Goal: Transaction & Acquisition: Purchase product/service

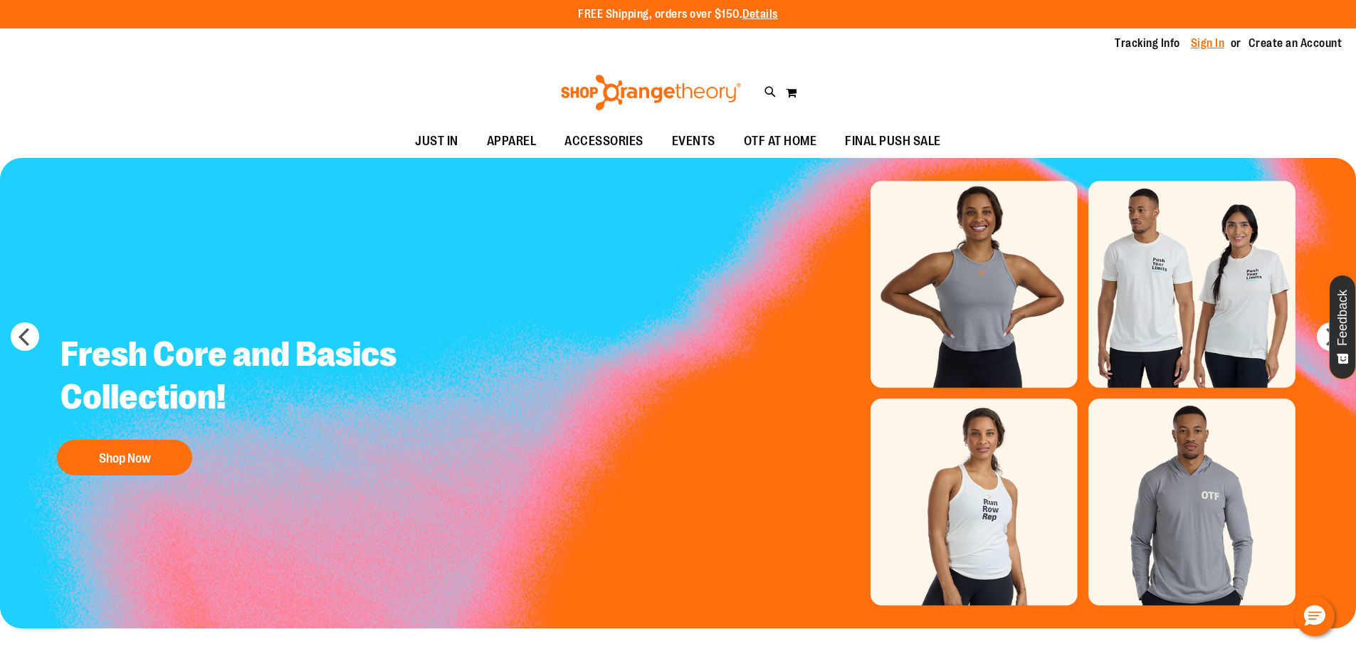
click at [1215, 46] on link "Sign In" at bounding box center [1208, 44] width 34 height 16
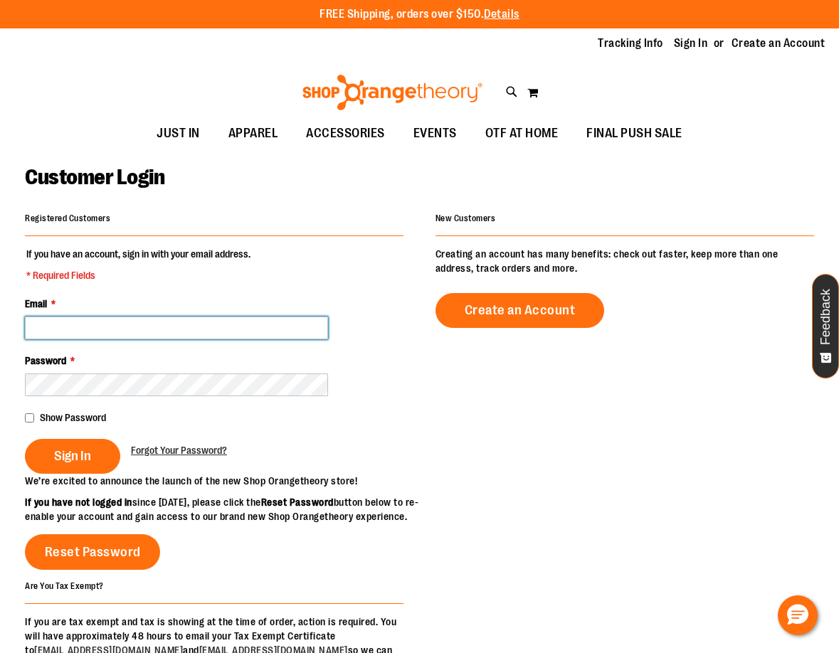
paste input "**********"
type input "**********"
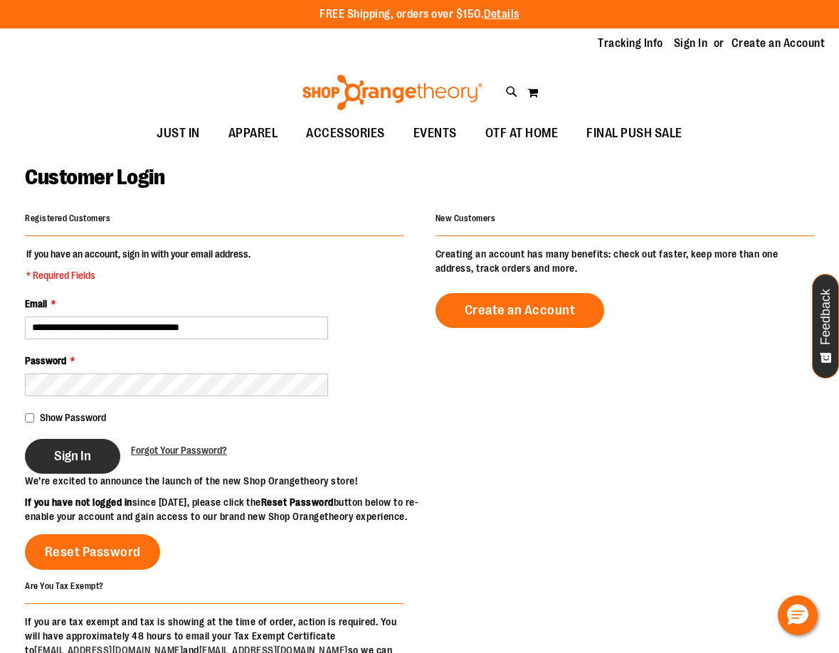
click at [90, 446] on button "Sign In" at bounding box center [72, 456] width 95 height 35
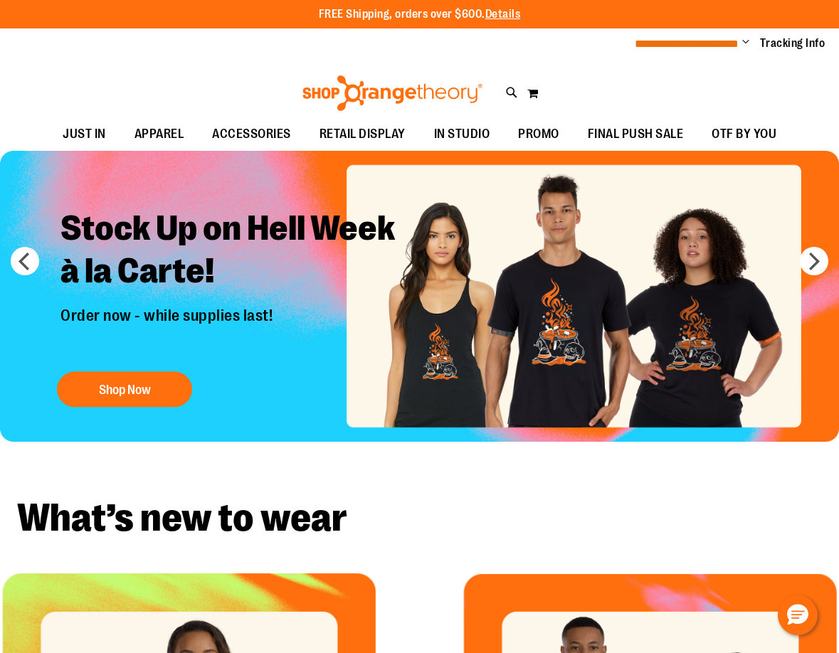
click at [730, 46] on span "**********" at bounding box center [687, 43] width 104 height 11
click at [734, 43] on span "**********" at bounding box center [687, 43] width 104 height 11
click at [748, 43] on span "Change" at bounding box center [745, 43] width 7 height 14
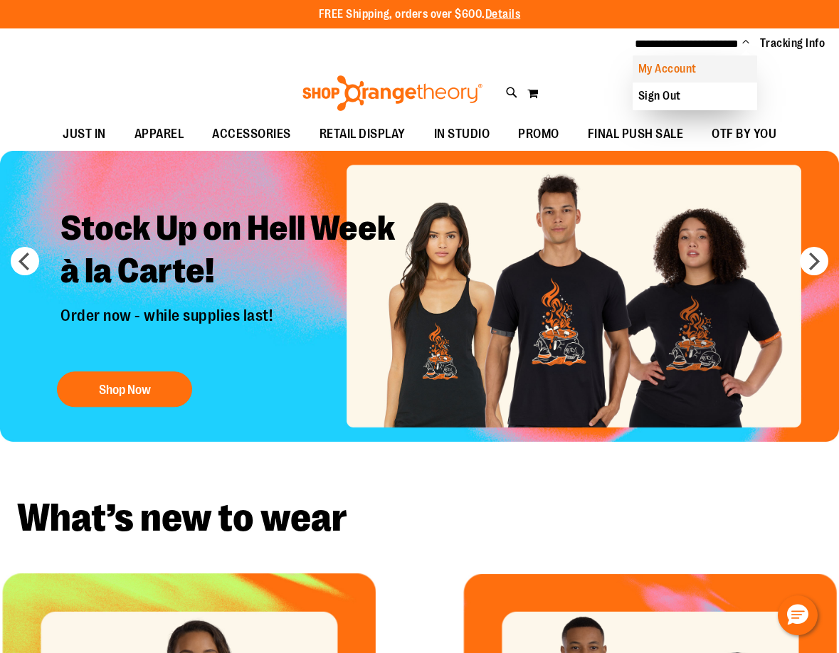
click at [708, 73] on link "My Account" at bounding box center [695, 69] width 125 height 27
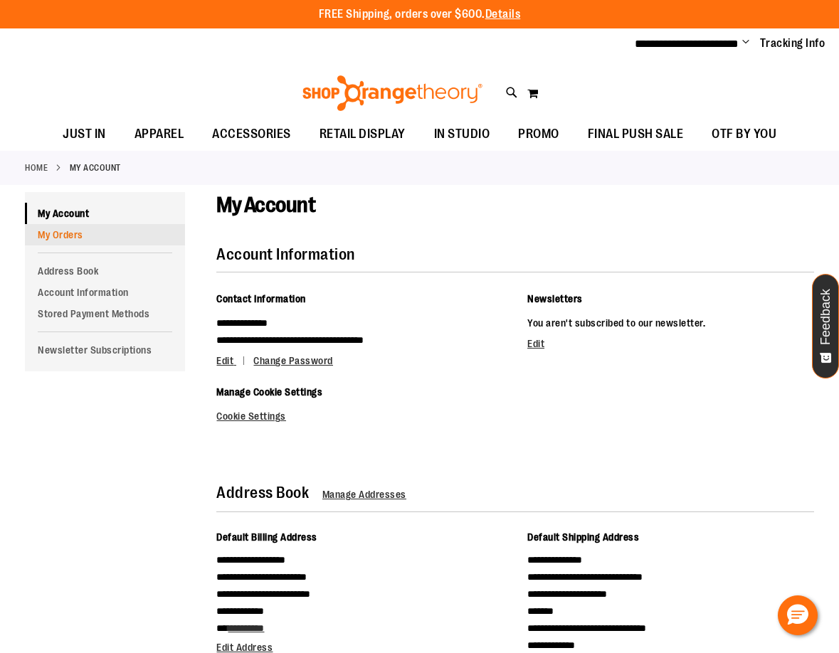
click at [68, 238] on link "My Orders" at bounding box center [105, 234] width 160 height 21
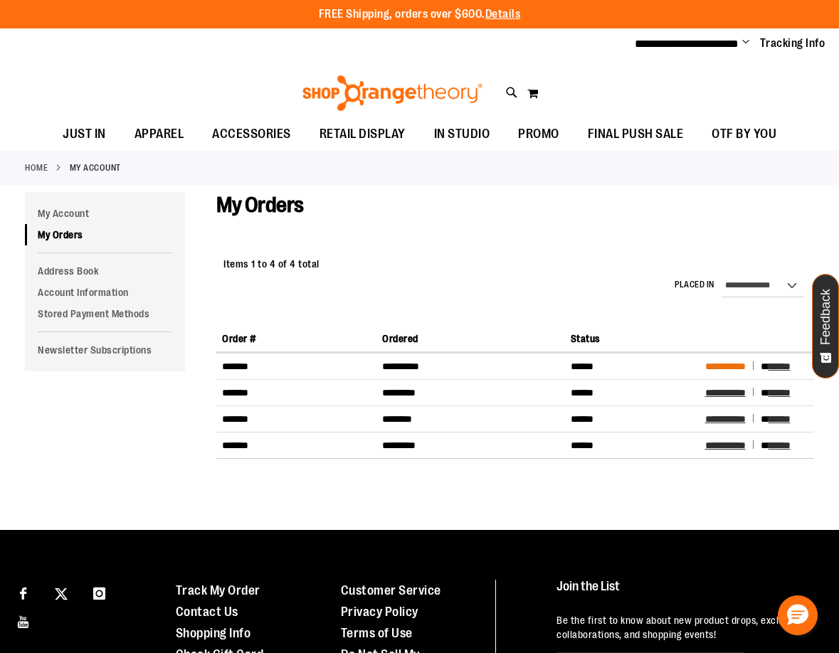
click at [734, 367] on span "**********" at bounding box center [725, 367] width 41 height 10
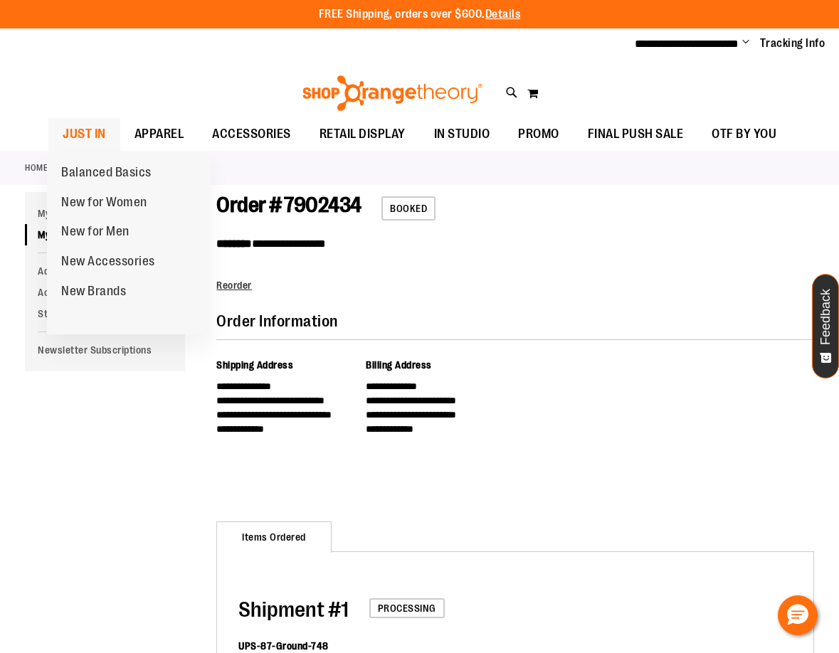
click at [95, 132] on span "JUST IN" at bounding box center [84, 134] width 43 height 32
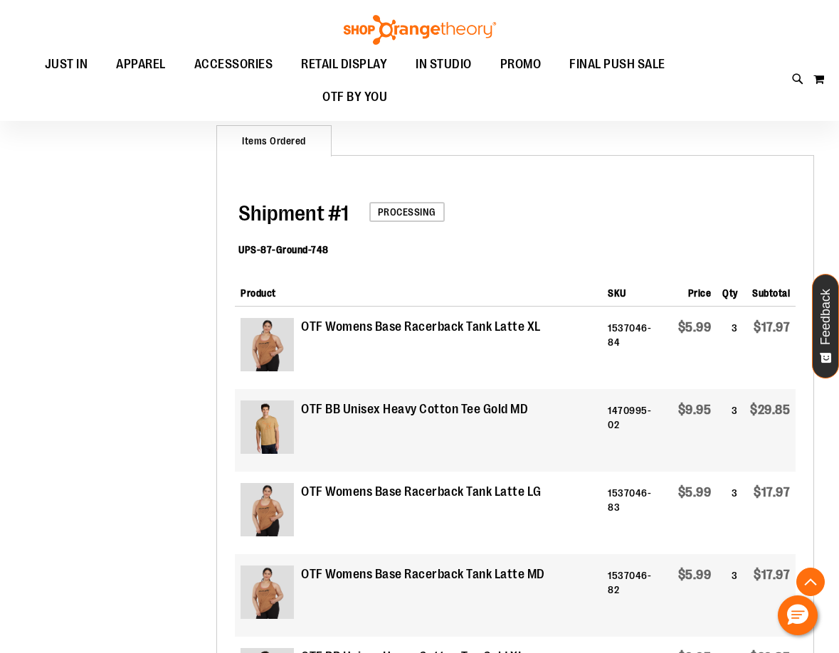
scroll to position [426, 0]
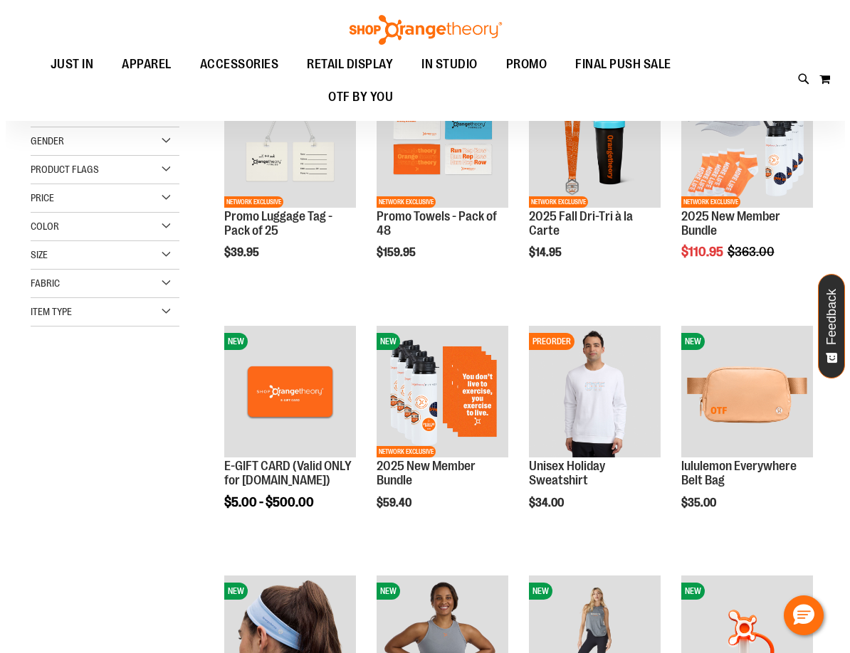
scroll to position [213, 0]
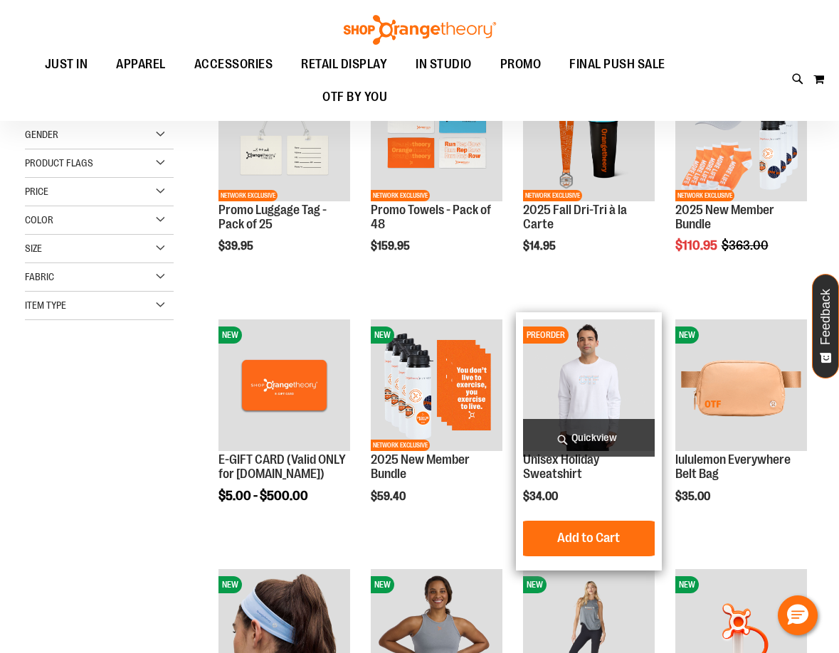
click at [582, 396] on img "product" at bounding box center [589, 386] width 132 height 132
click at [594, 441] on span "Quickview" at bounding box center [589, 438] width 132 height 38
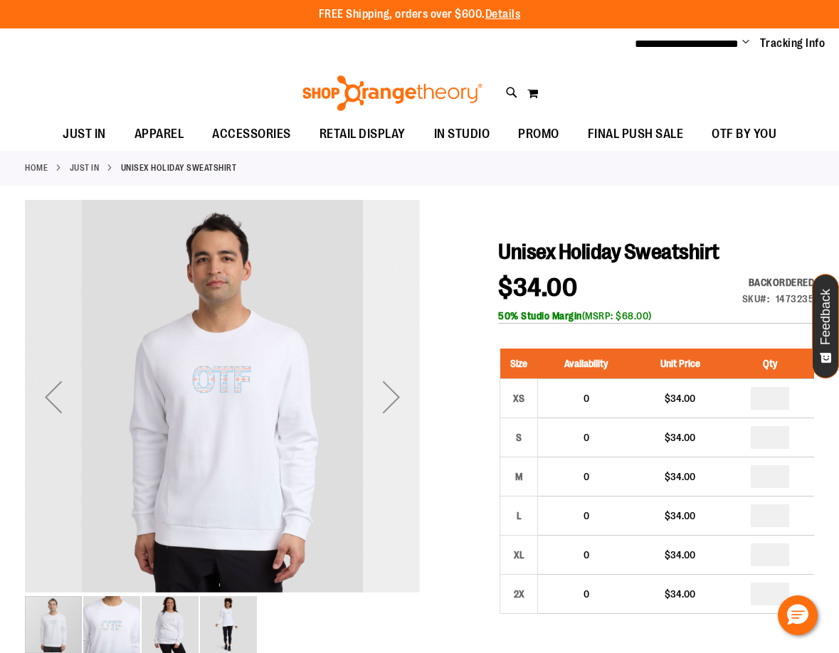
click at [390, 391] on div "Next" at bounding box center [391, 397] width 57 height 57
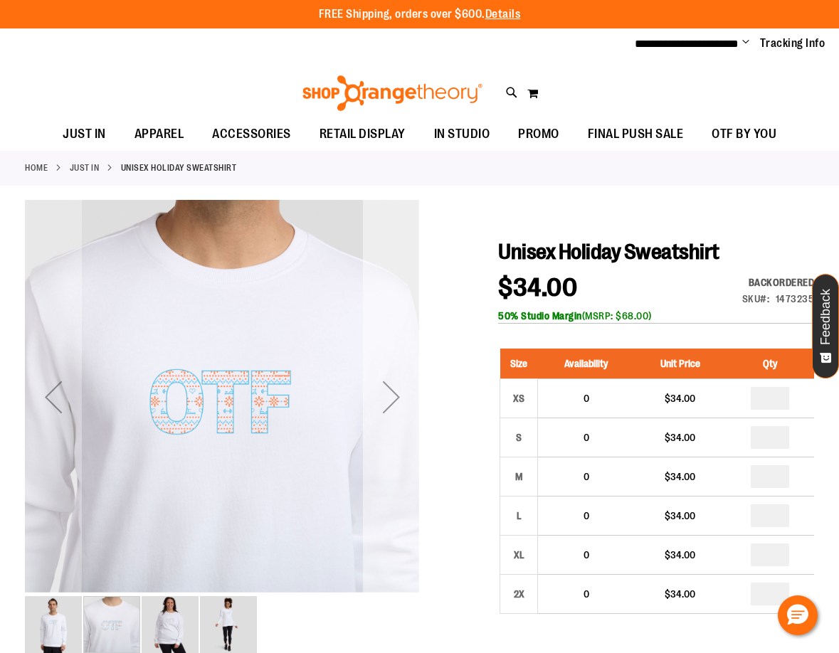
click at [390, 391] on div "Next" at bounding box center [391, 397] width 57 height 57
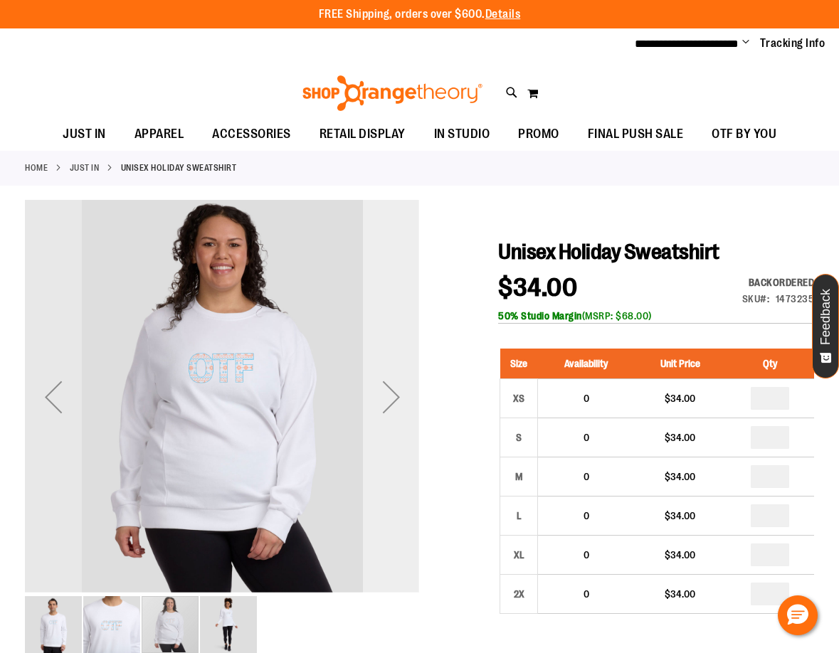
click at [390, 391] on div "Next" at bounding box center [391, 397] width 57 height 57
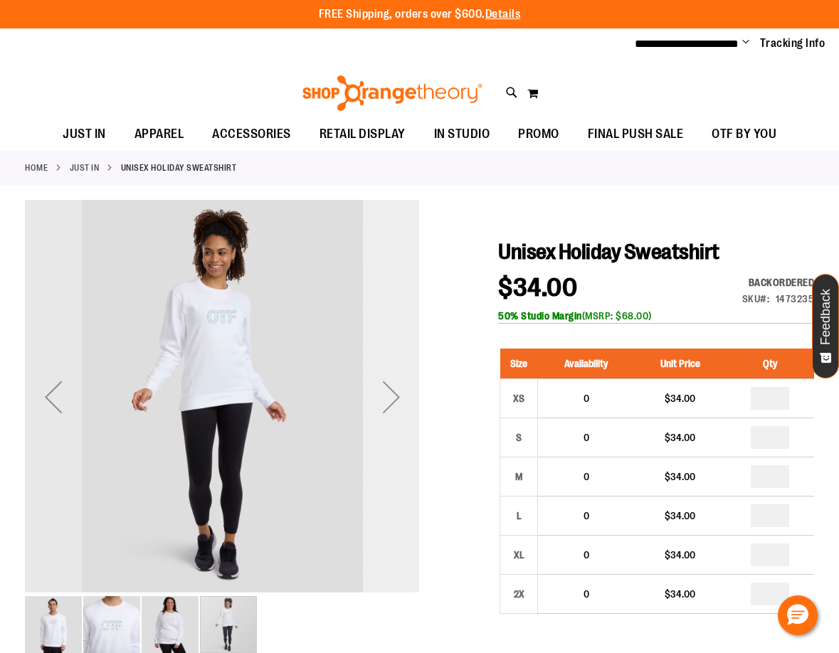
click at [390, 391] on div "Next" at bounding box center [391, 397] width 57 height 57
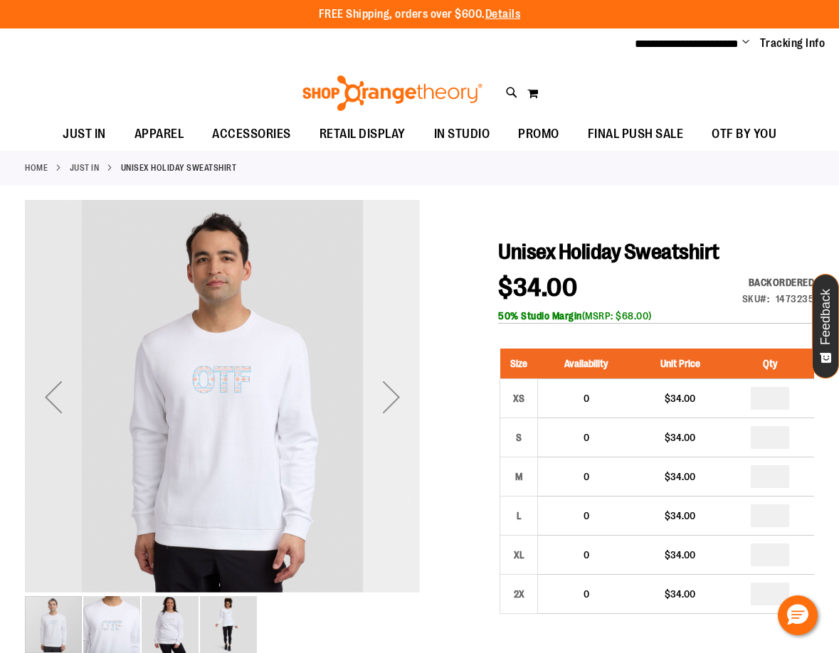
click at [390, 391] on div "Next" at bounding box center [391, 397] width 57 height 57
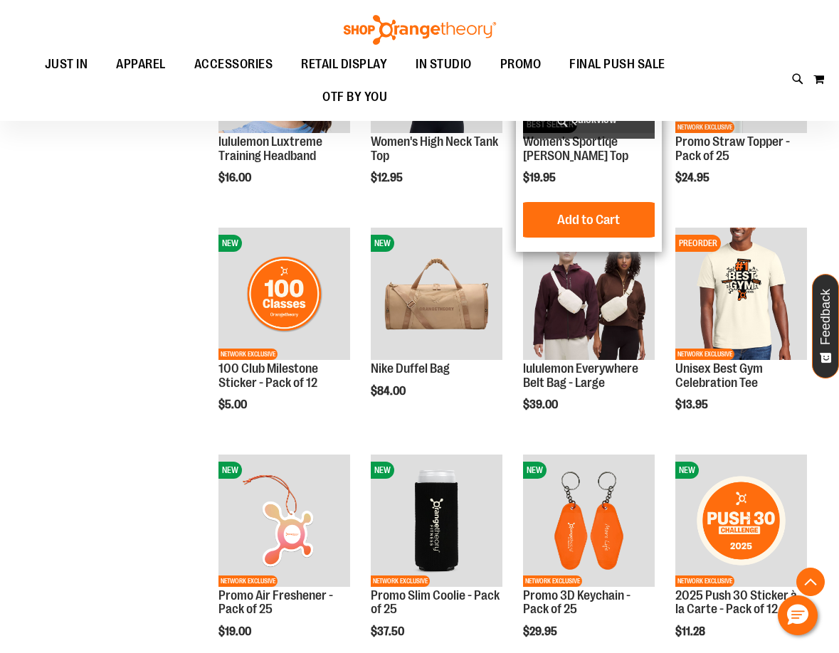
scroll to position [633, 0]
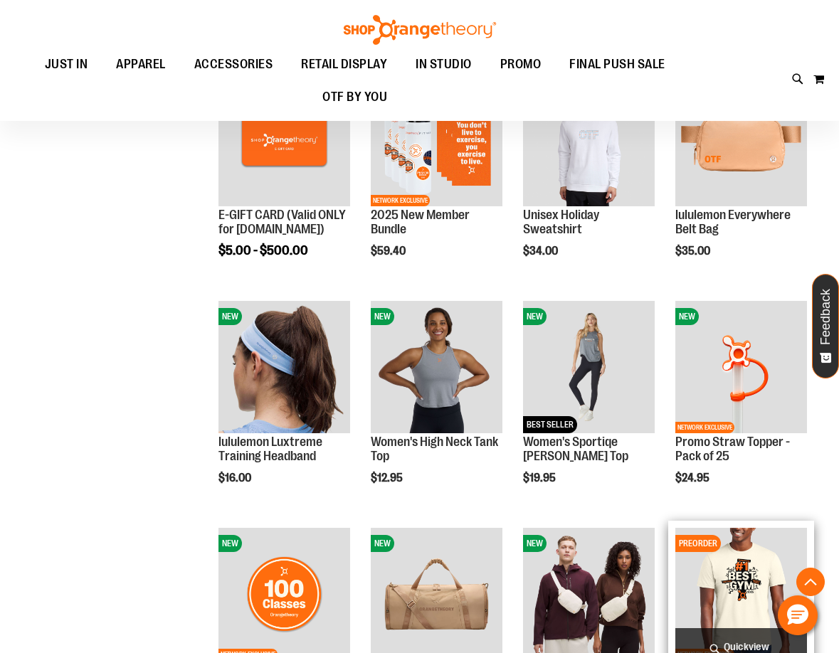
scroll to position [277, 0]
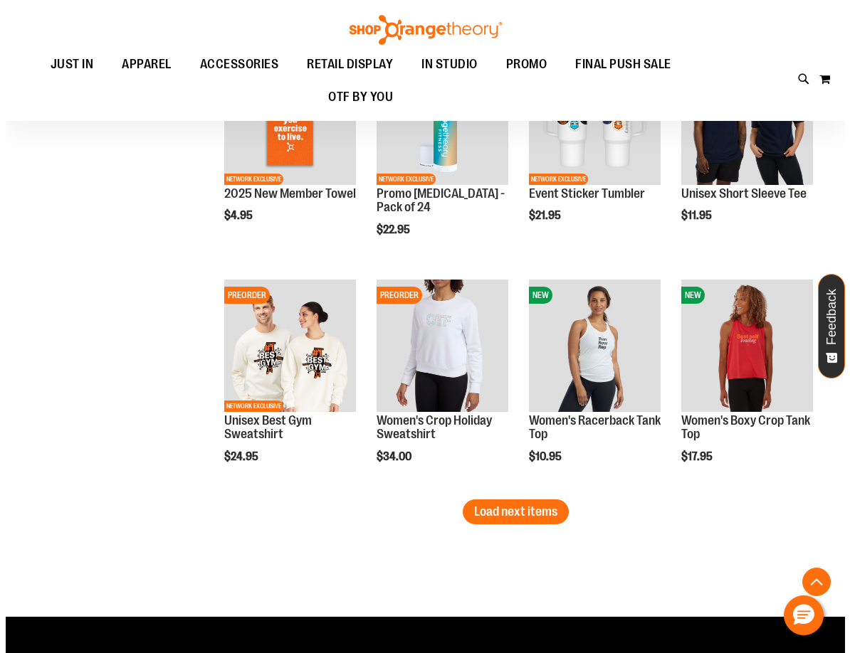
scroll to position [1700, 0]
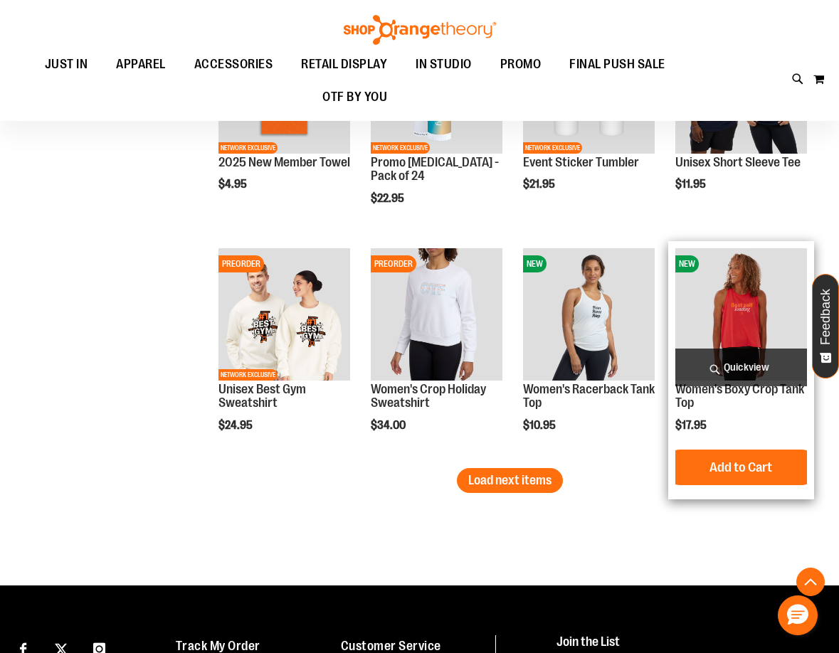
click at [757, 370] on span "Quickview" at bounding box center [741, 368] width 132 height 38
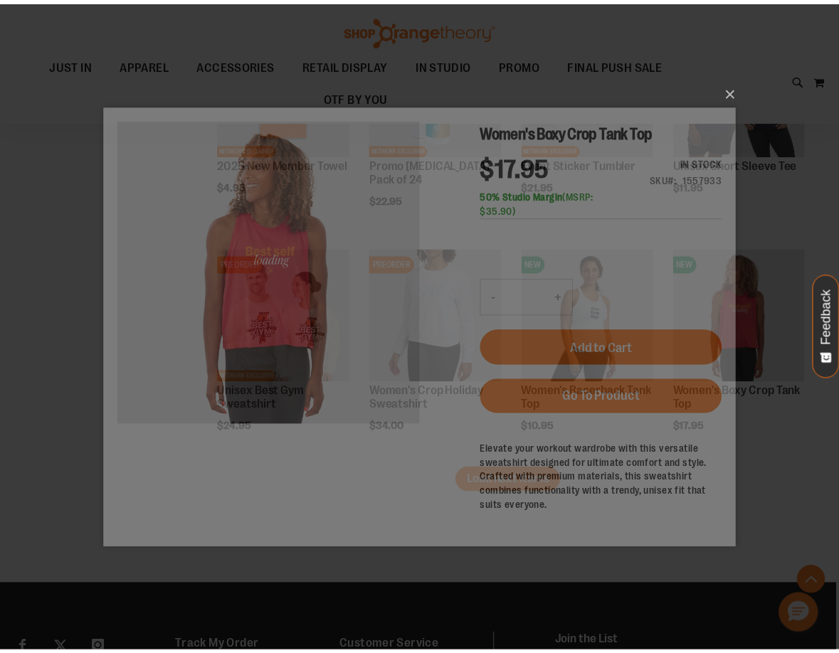
scroll to position [0, 0]
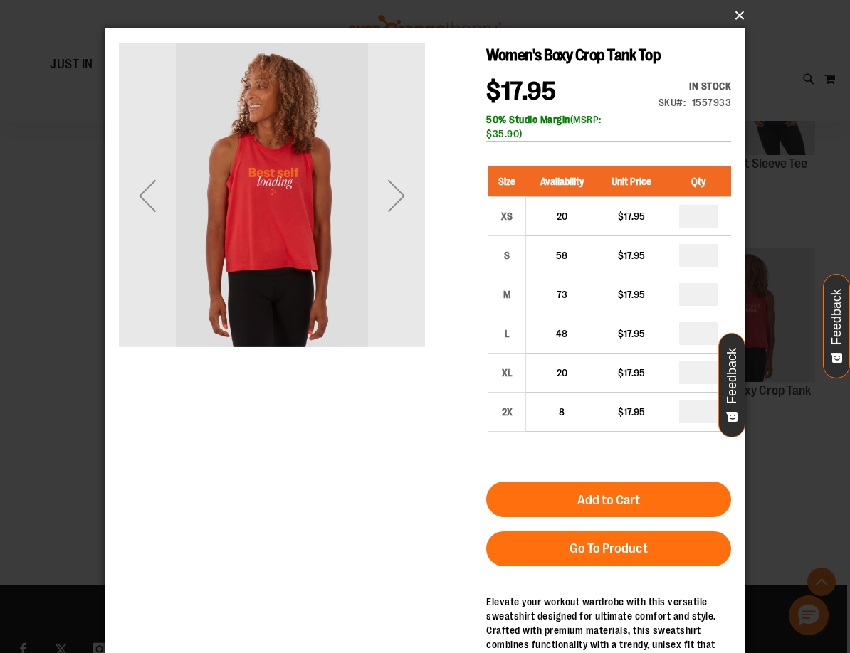
click at [735, 25] on button "×" at bounding box center [429, 15] width 641 height 31
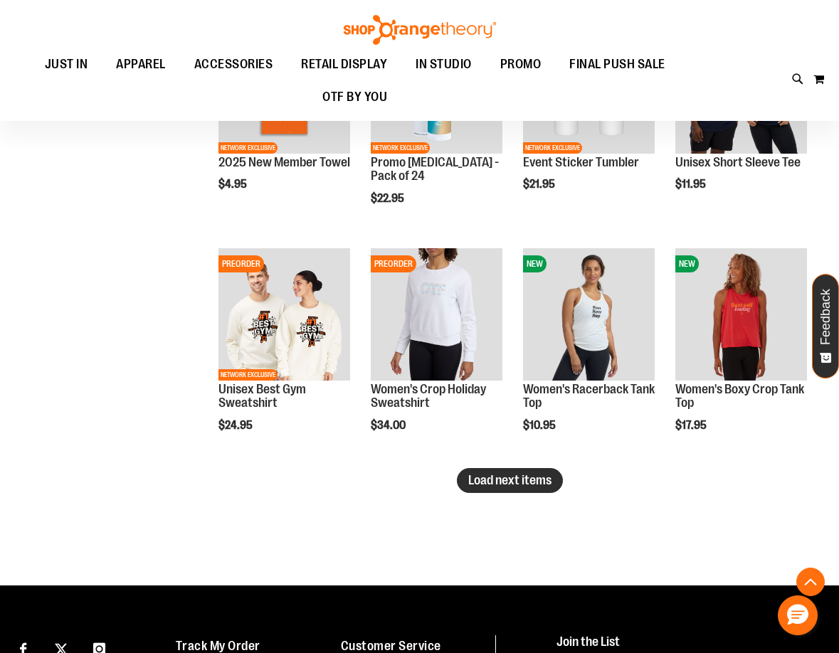
click at [495, 485] on span "Load next items" at bounding box center [509, 480] width 83 height 14
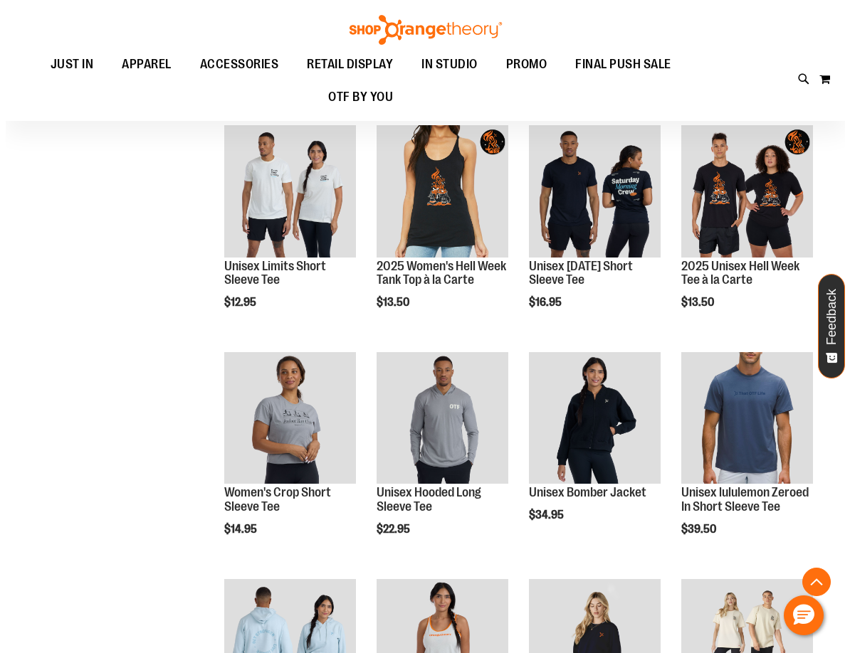
scroll to position [2056, 0]
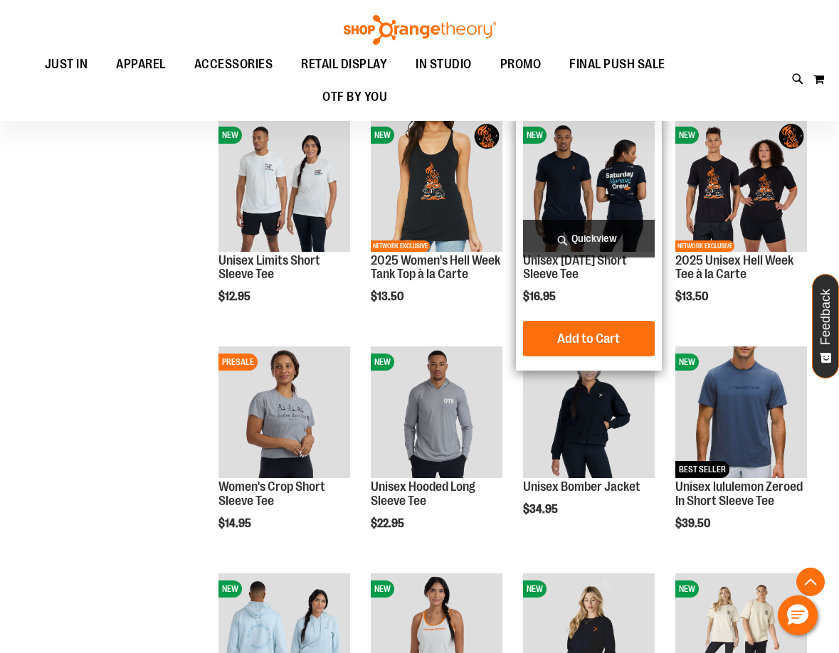
click at [587, 238] on span "Quickview" at bounding box center [589, 239] width 132 height 38
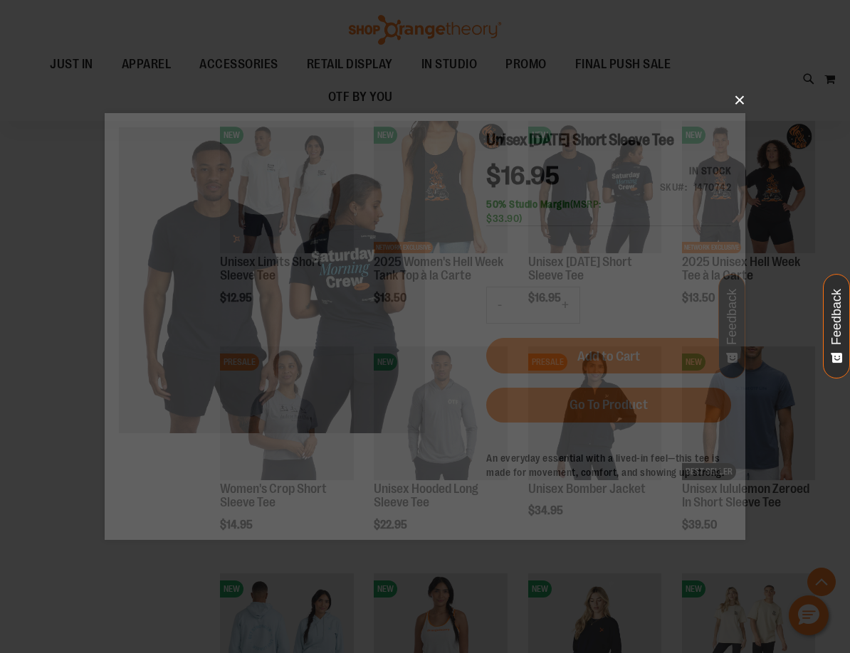
scroll to position [0, 0]
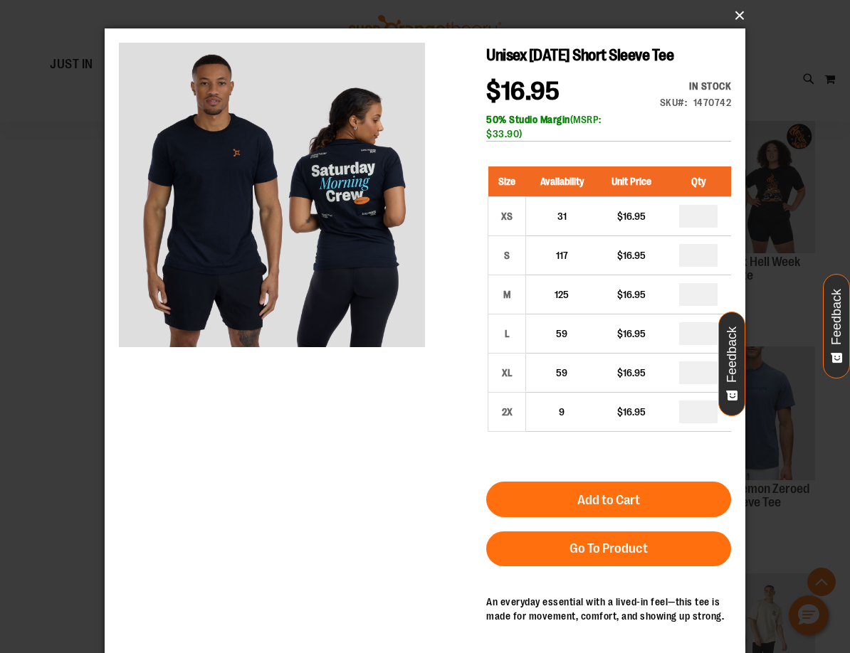
click at [735, 15] on button "×" at bounding box center [429, 15] width 641 height 31
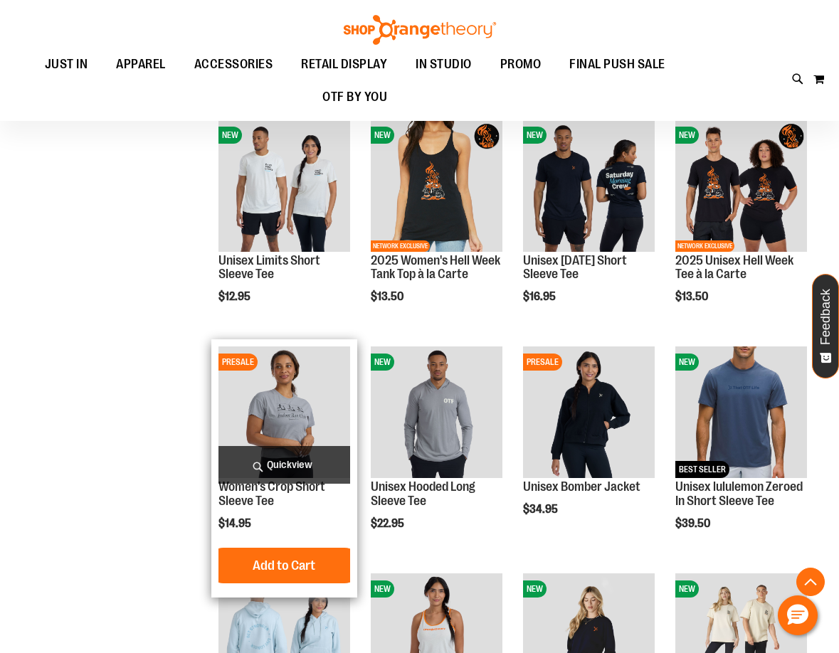
click at [291, 418] on img "product" at bounding box center [284, 413] width 132 height 132
click at [294, 456] on span "Quickview" at bounding box center [284, 465] width 132 height 38
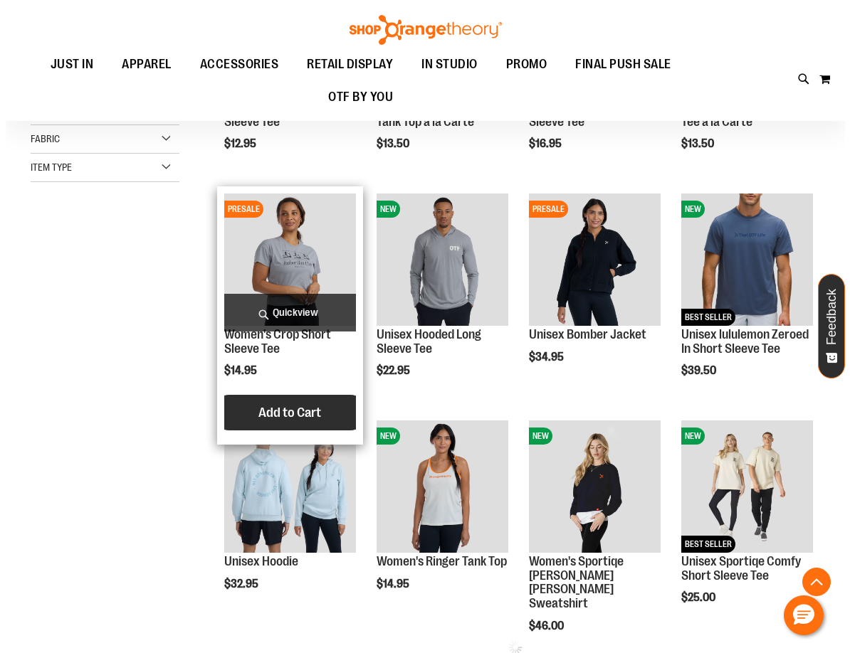
scroll to position [355, 0]
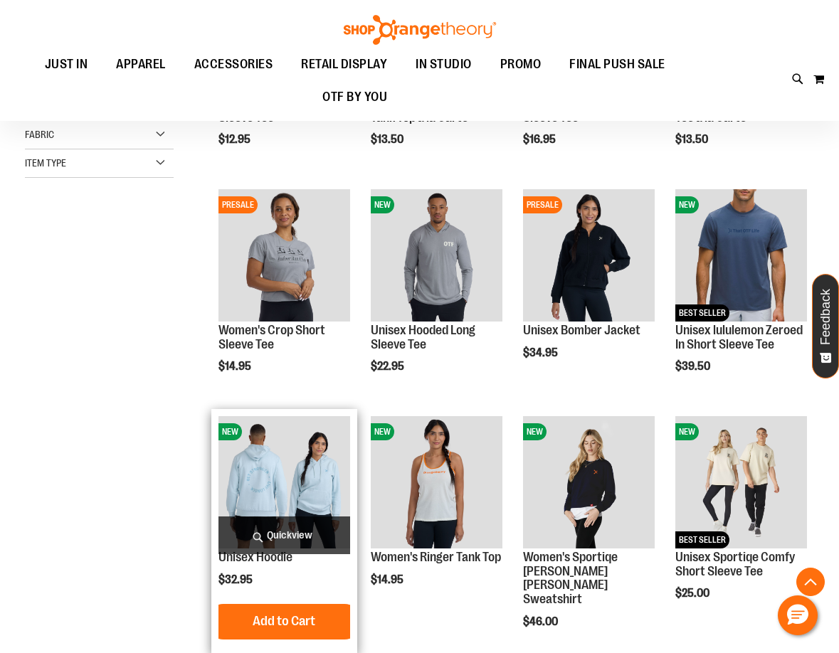
click at [314, 530] on span "Quickview" at bounding box center [284, 536] width 132 height 38
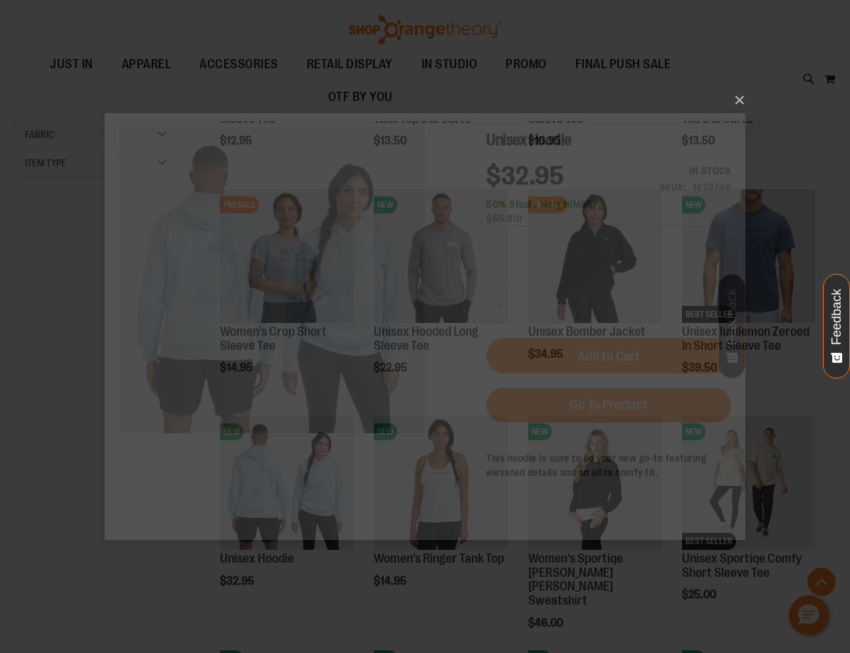
scroll to position [0, 0]
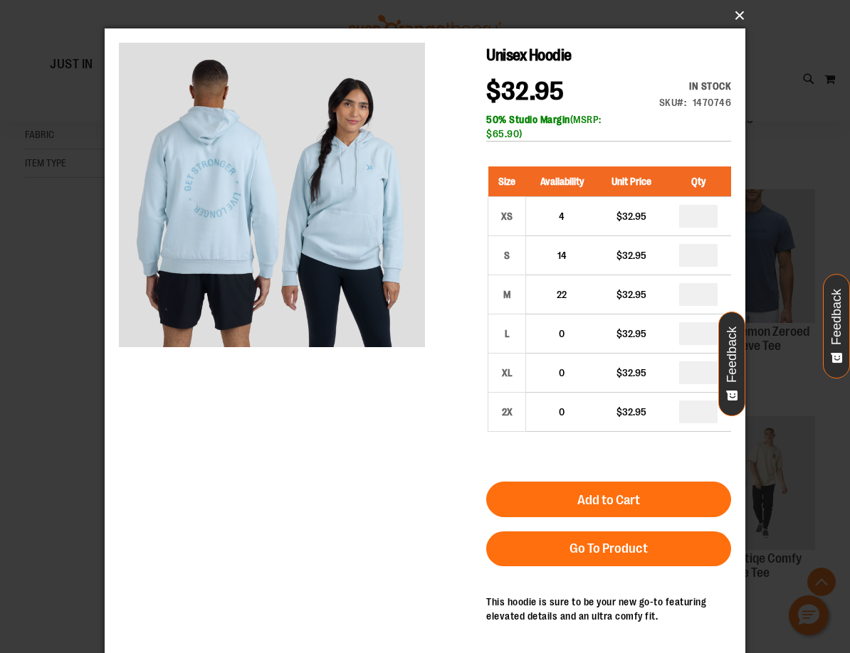
click at [734, 21] on button "×" at bounding box center [429, 15] width 641 height 31
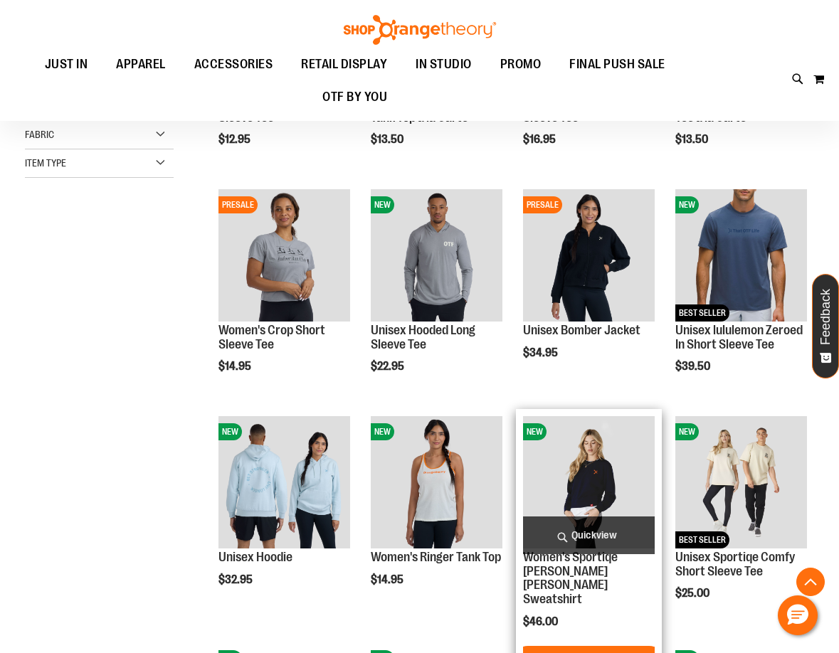
click at [591, 538] on span "Quickview" at bounding box center [589, 536] width 132 height 38
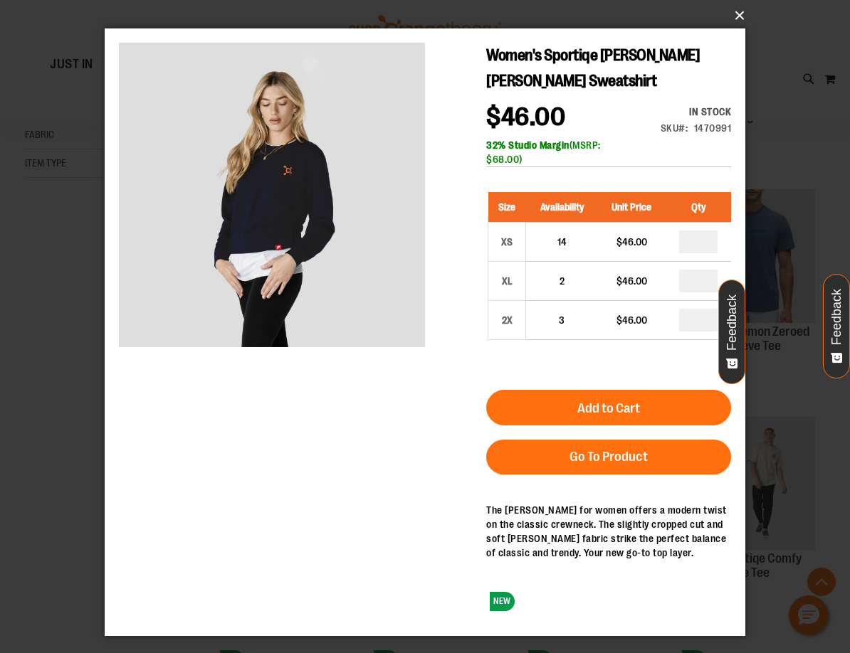
click at [728, 18] on button "×" at bounding box center [429, 15] width 641 height 31
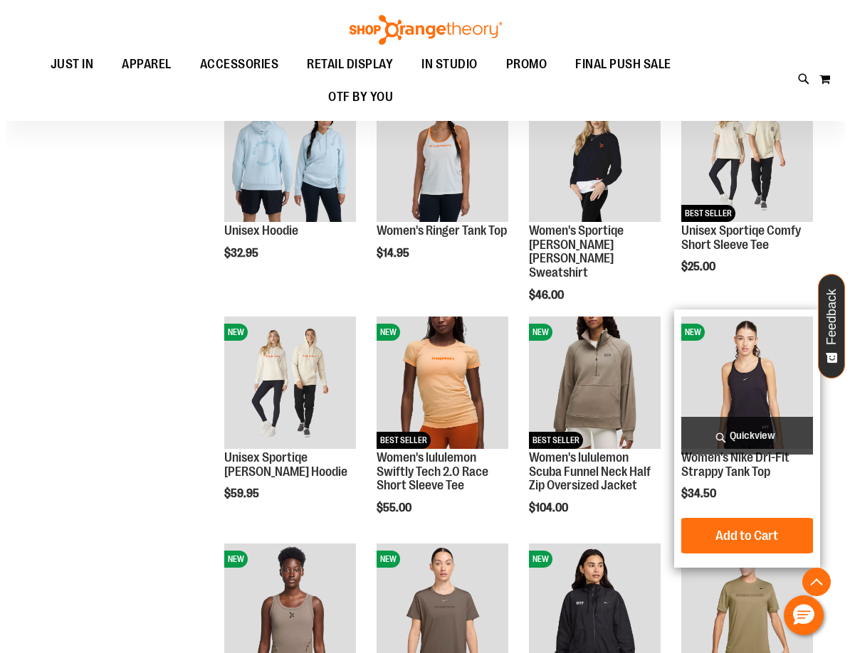
scroll to position [711, 0]
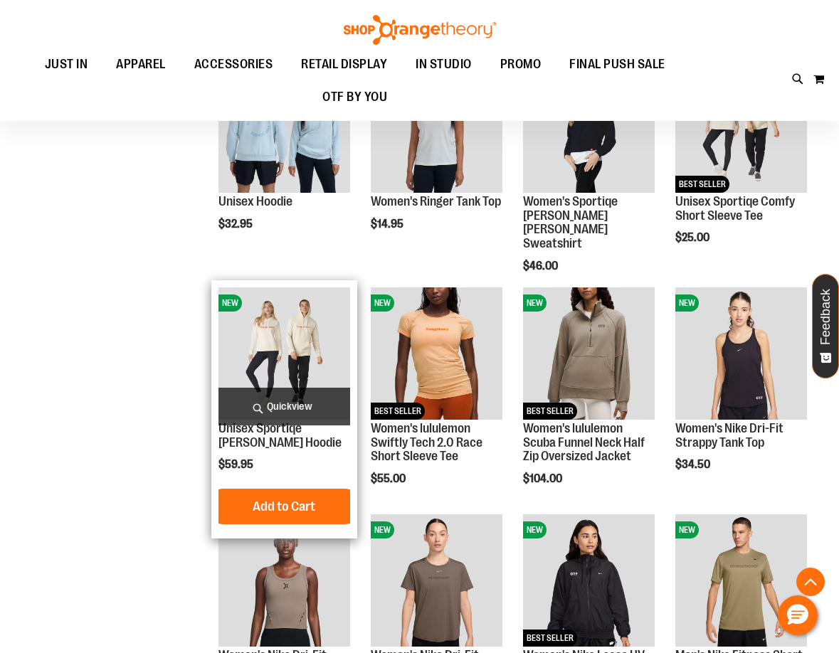
click at [280, 404] on span "Quickview" at bounding box center [284, 407] width 132 height 38
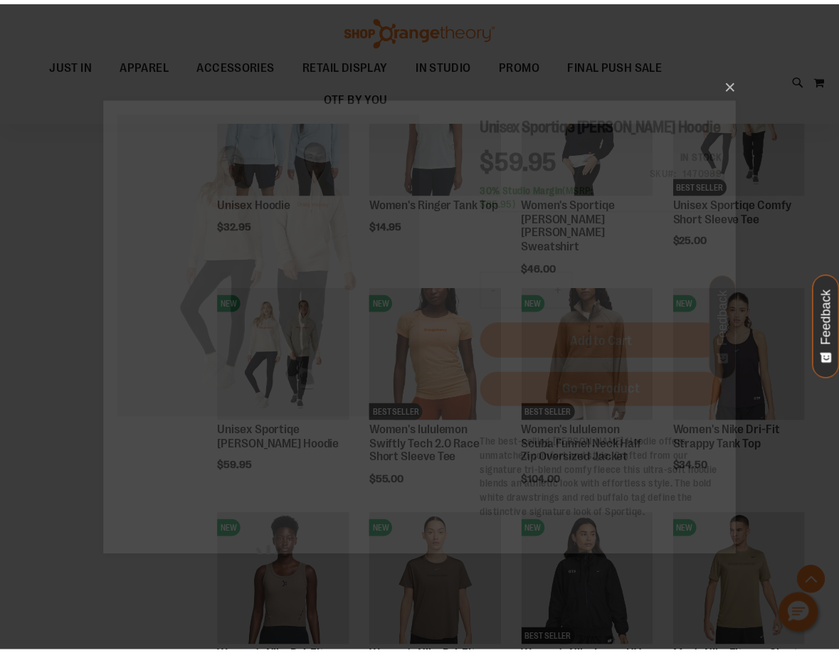
scroll to position [0, 0]
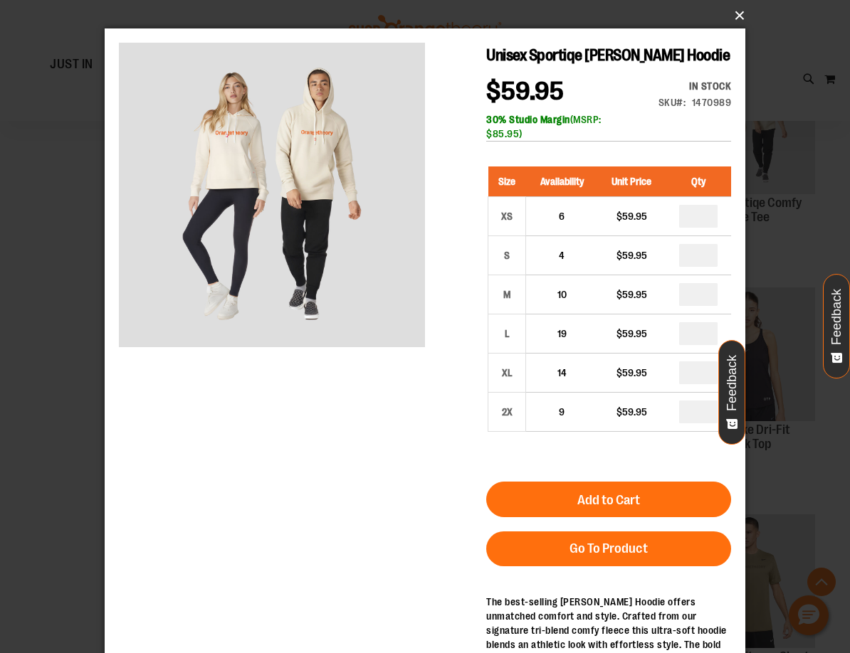
click at [736, 16] on button "×" at bounding box center [429, 15] width 641 height 31
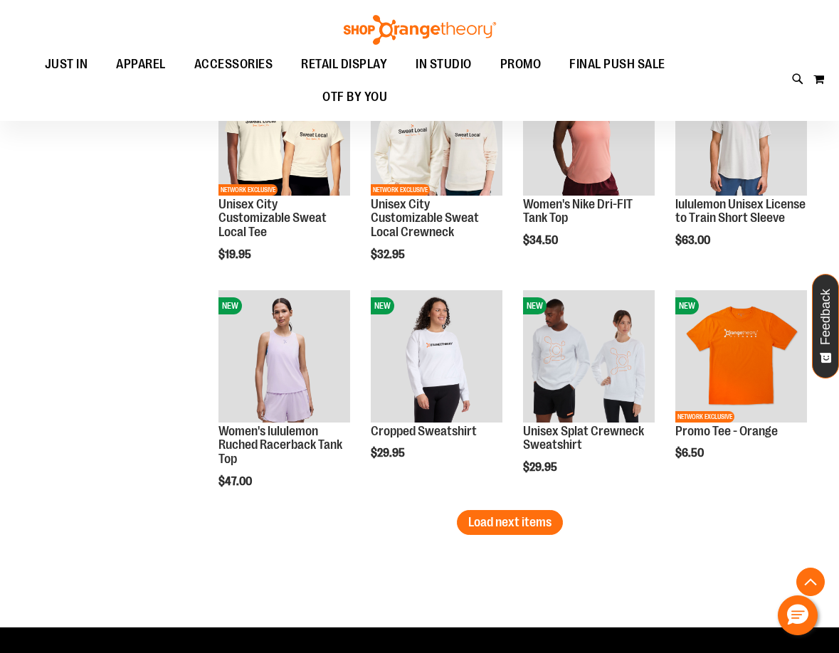
scroll to position [2141, 0]
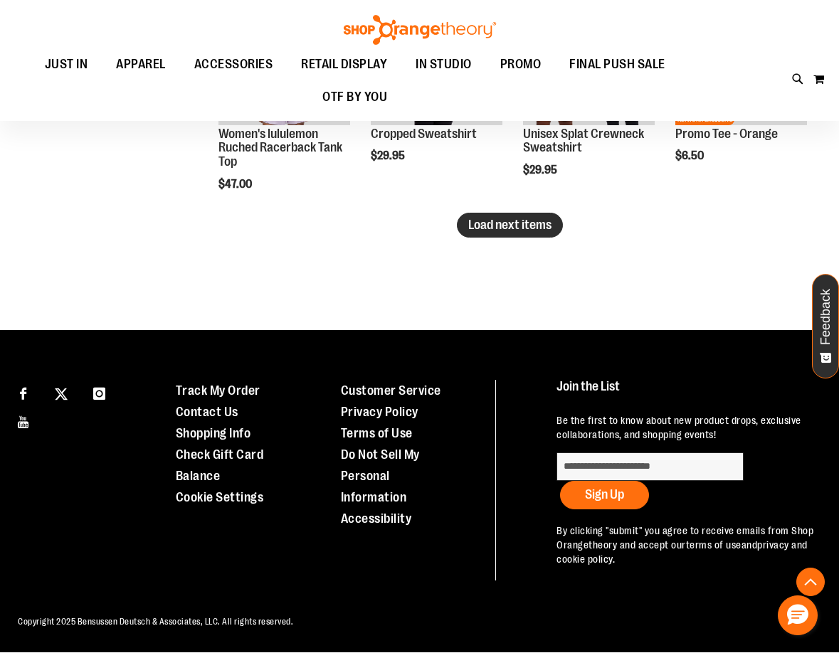
click at [528, 226] on span "Load next items" at bounding box center [509, 225] width 83 height 14
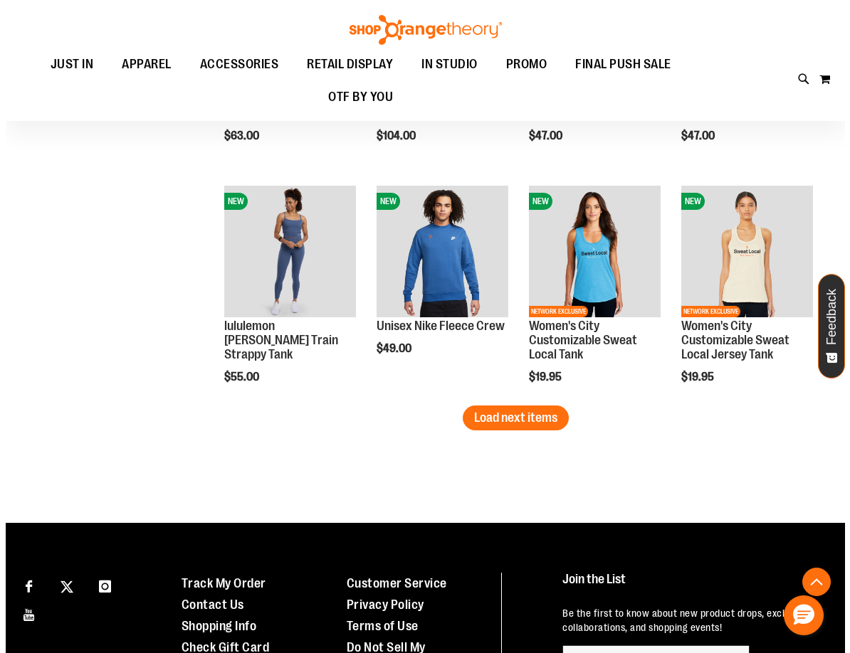
scroll to position [2639, 0]
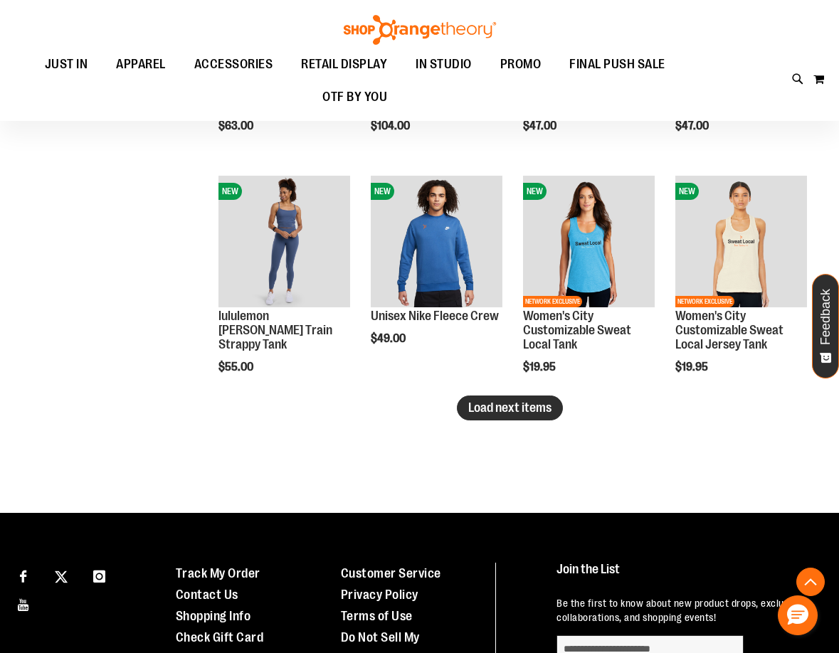
click at [485, 406] on span "Load next items" at bounding box center [509, 408] width 83 height 14
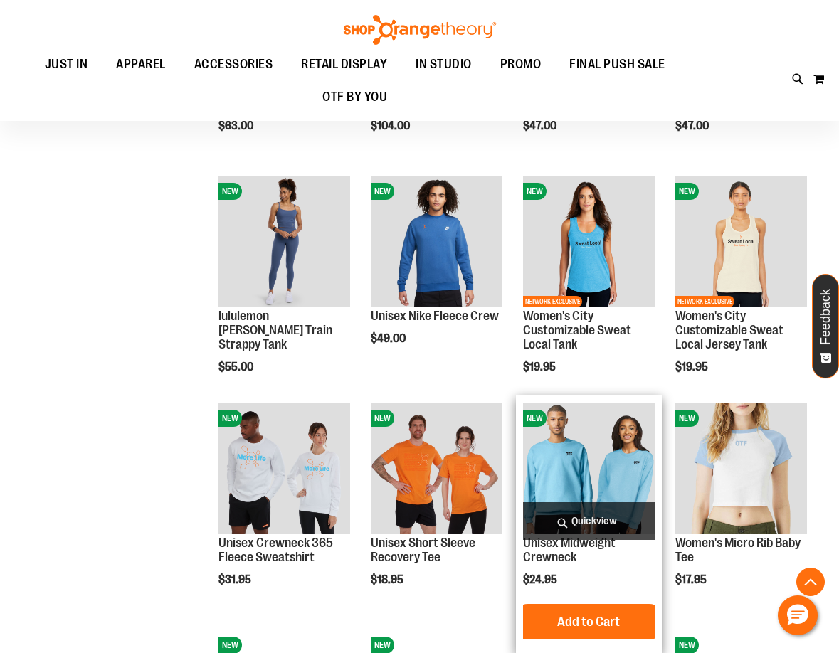
click at [572, 518] on span "Quickview" at bounding box center [589, 521] width 132 height 38
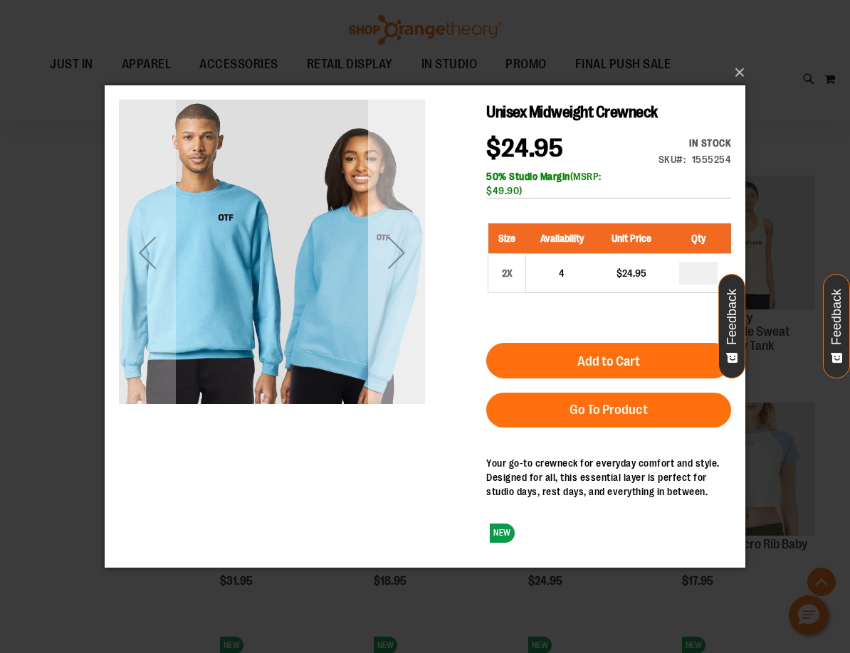
click at [387, 256] on div "Next" at bounding box center [396, 251] width 57 height 57
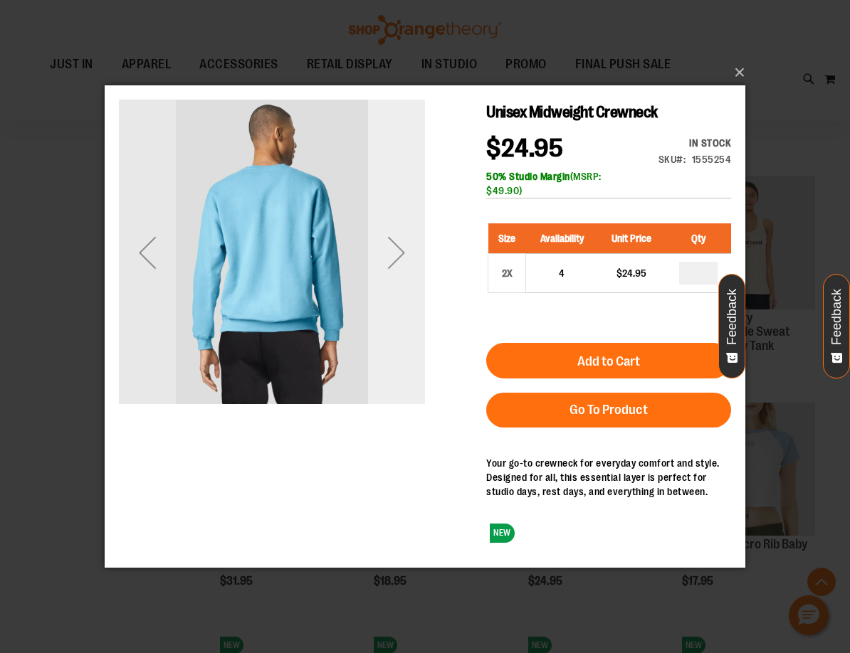
click at [387, 256] on div "Next" at bounding box center [396, 251] width 57 height 57
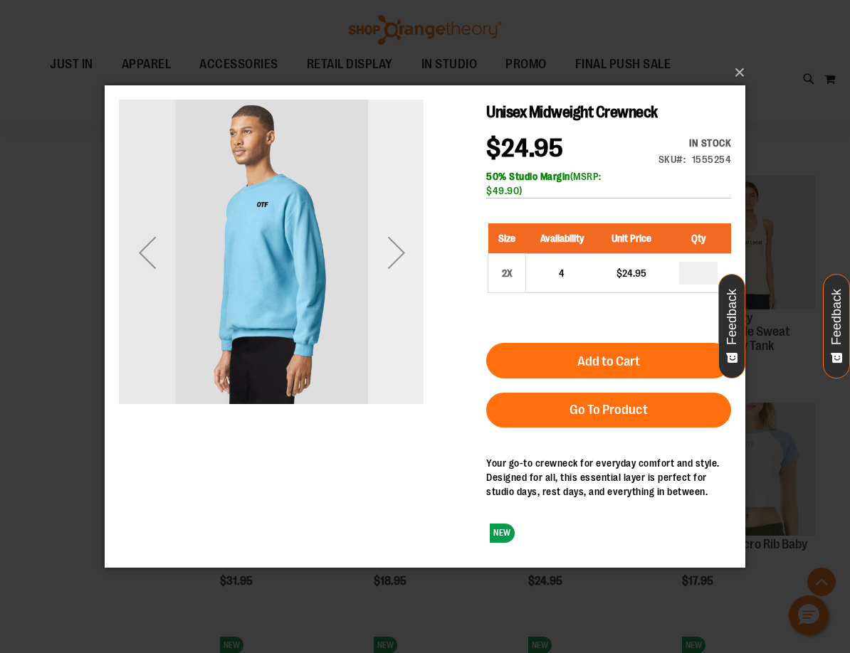
click at [387, 256] on div "Next" at bounding box center [396, 251] width 57 height 57
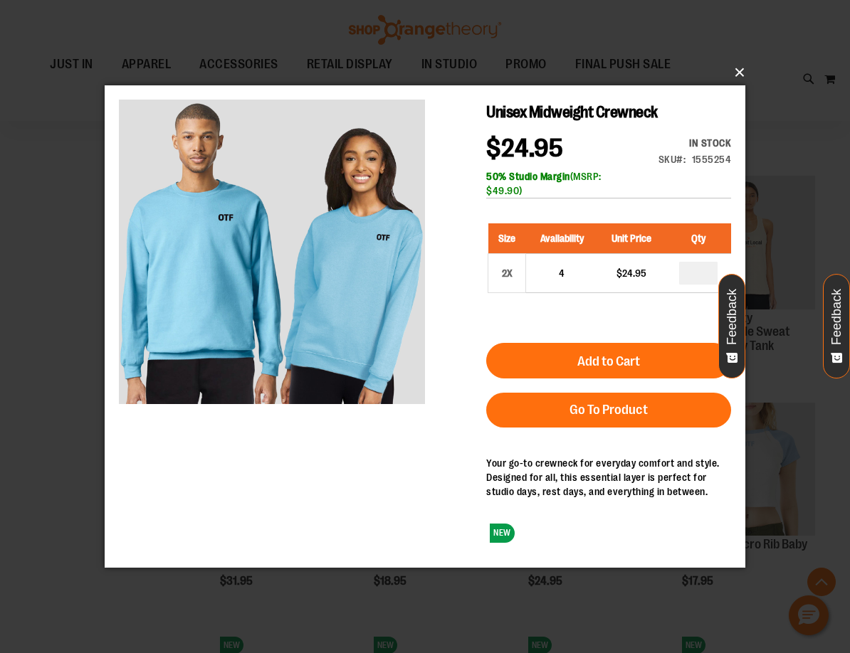
click at [739, 65] on button "×" at bounding box center [429, 72] width 641 height 31
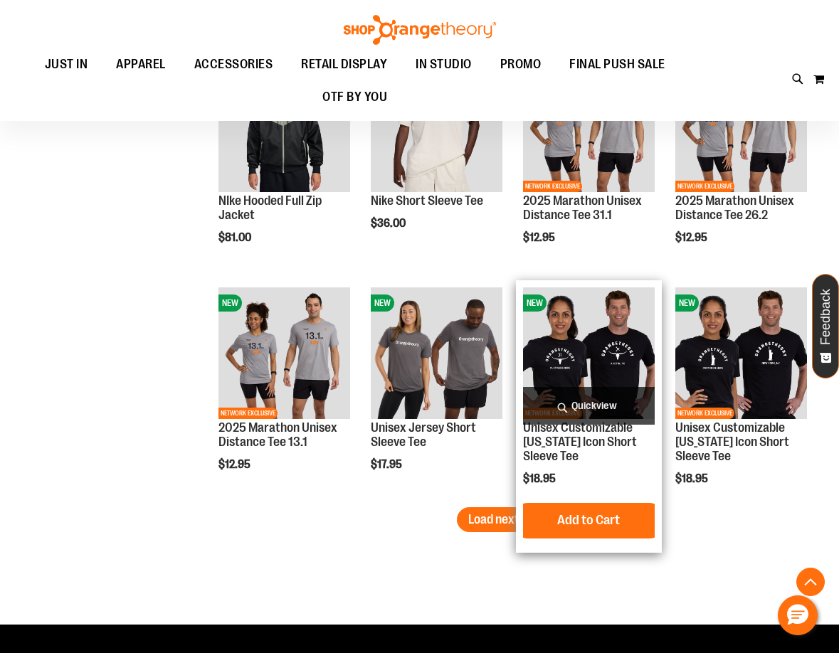
scroll to position [3280, 0]
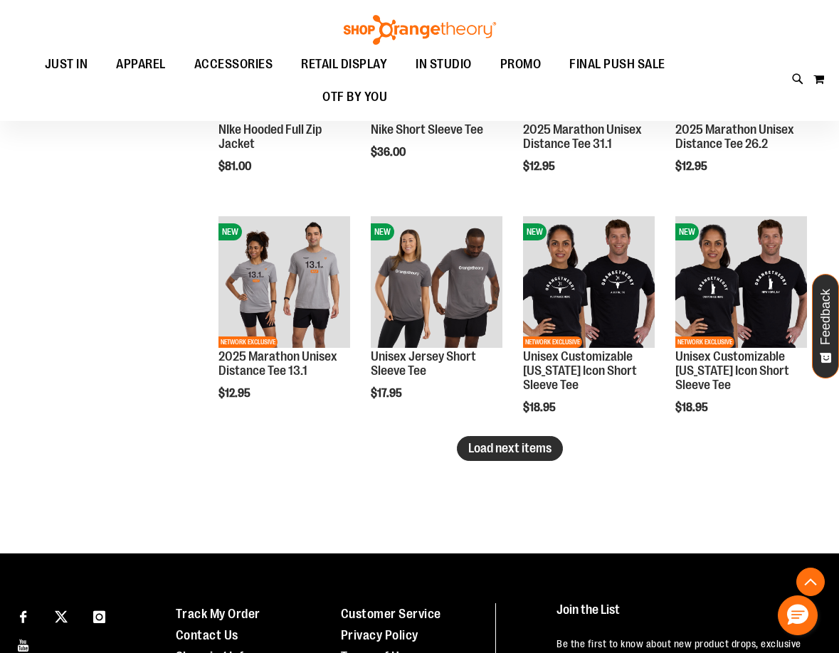
click at [504, 455] on button "Load next items" at bounding box center [510, 448] width 106 height 25
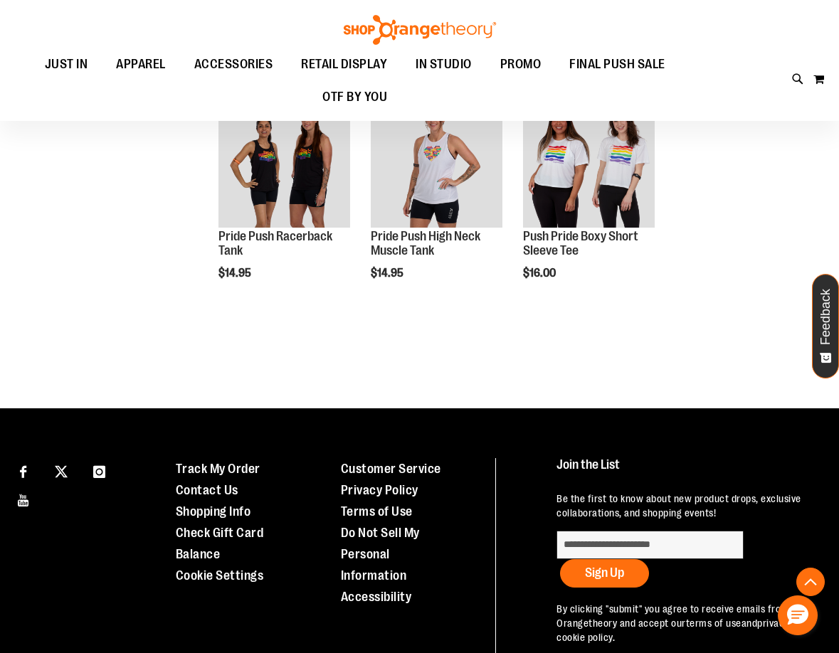
scroll to position [3991, 0]
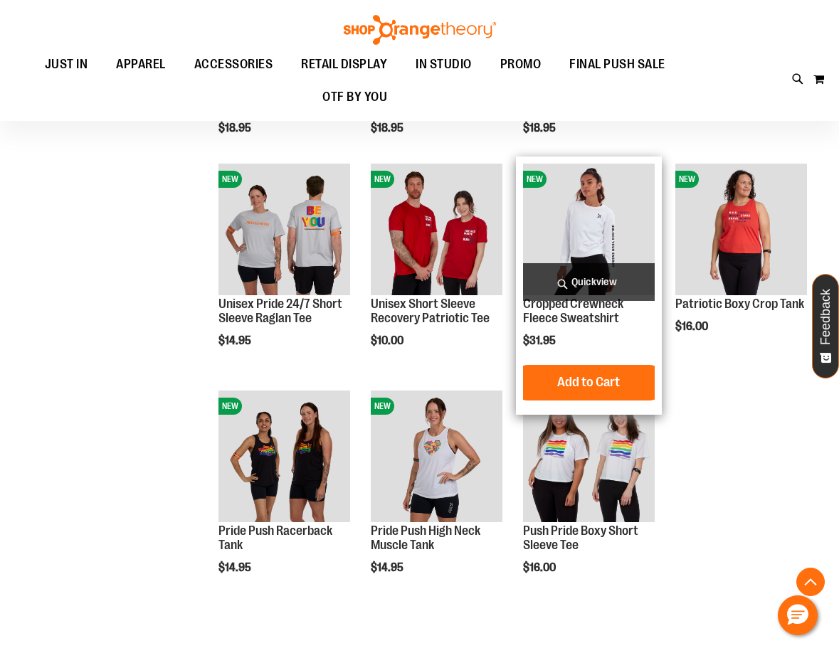
scroll to position [3778, 0]
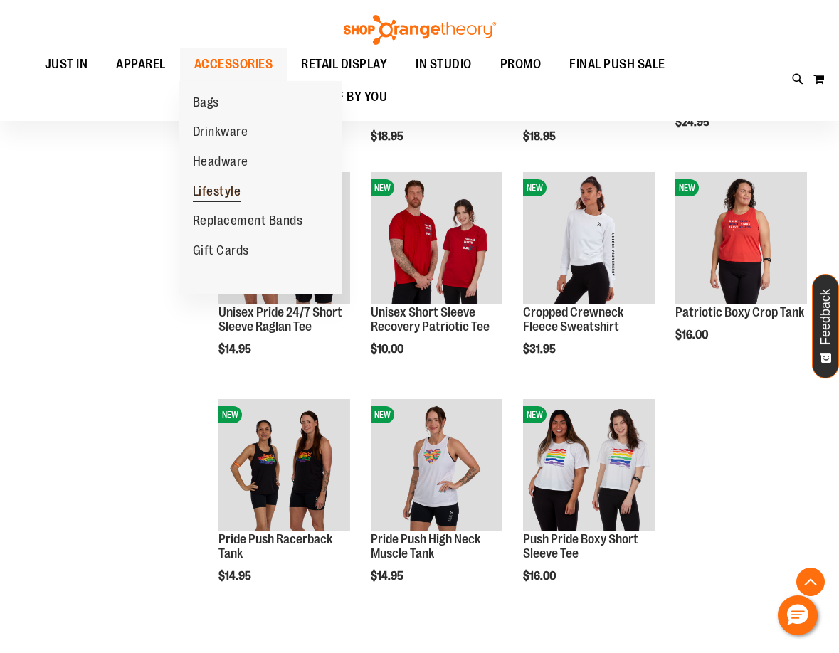
click at [233, 190] on span "Lifestyle" at bounding box center [217, 193] width 48 height 18
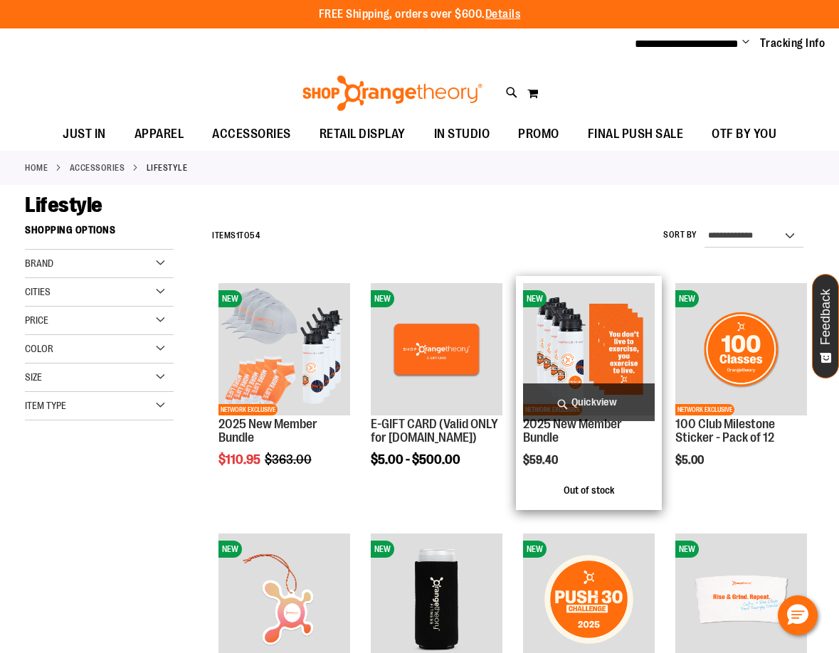
click at [611, 376] on img "product" at bounding box center [589, 349] width 132 height 132
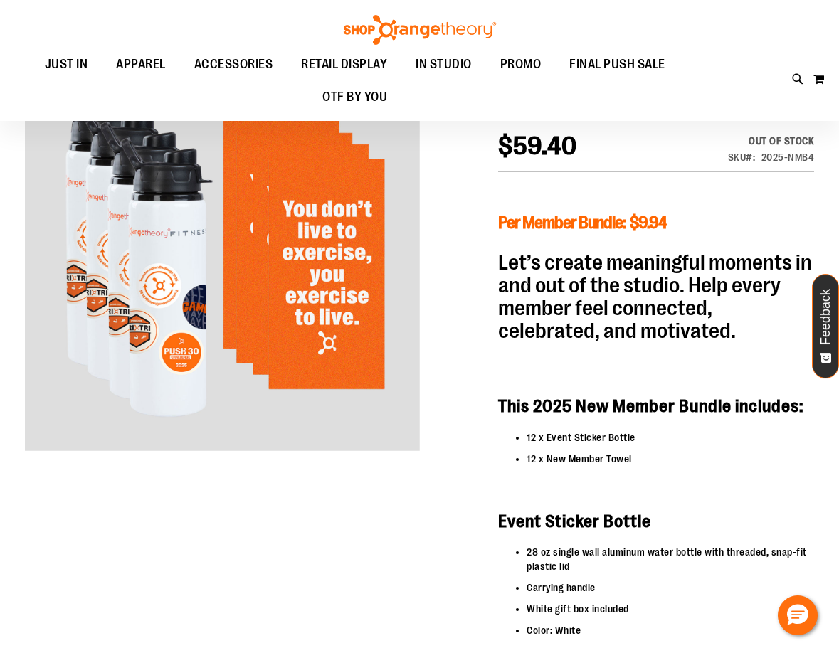
scroll to position [142, 0]
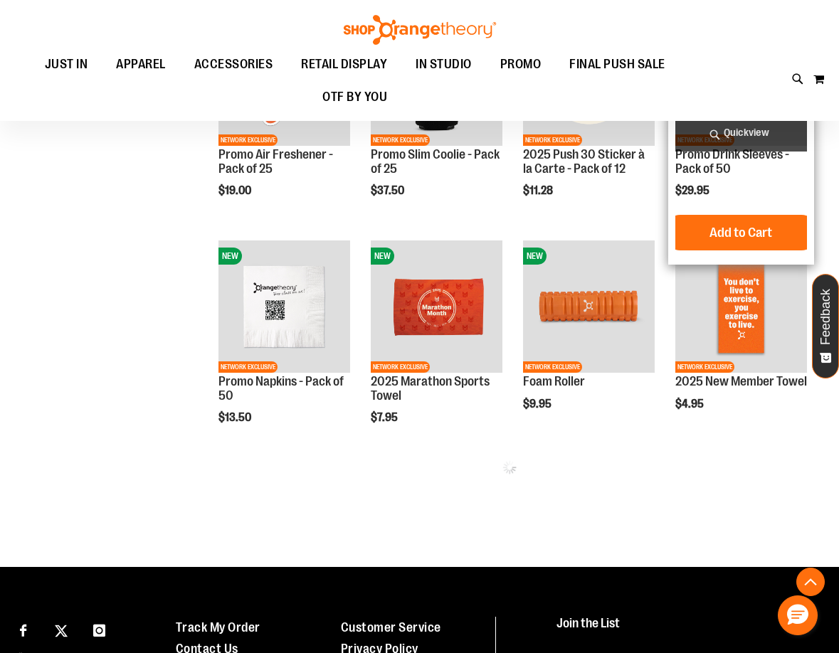
scroll to position [497, 0]
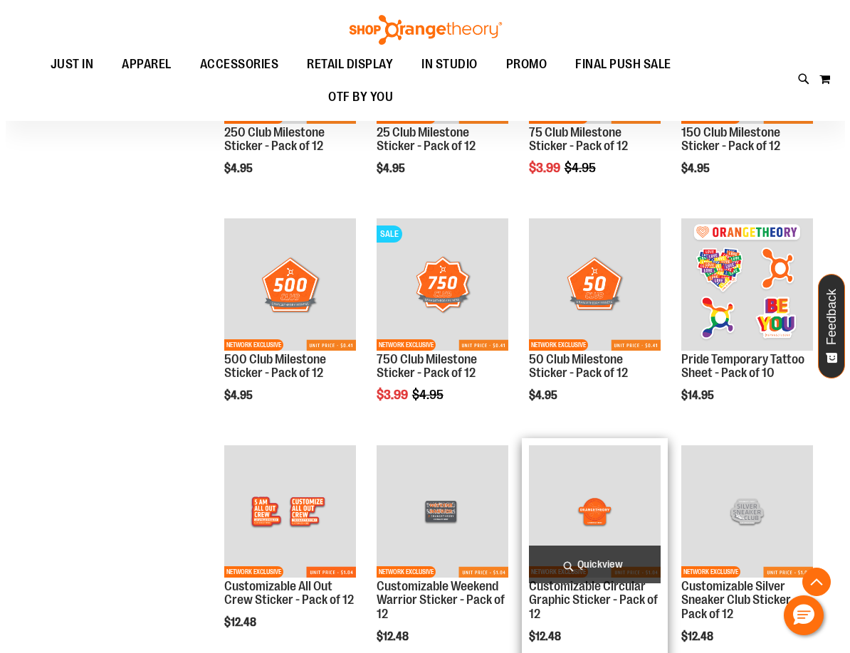
scroll to position [1280, 0]
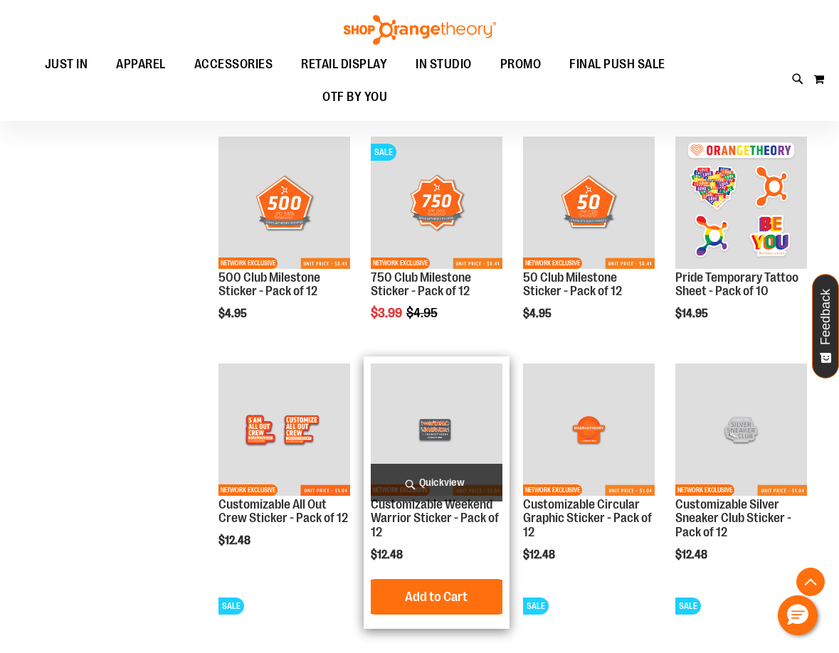
click at [454, 433] on img "product" at bounding box center [437, 430] width 132 height 132
click at [465, 474] on span "Quickview" at bounding box center [437, 483] width 132 height 38
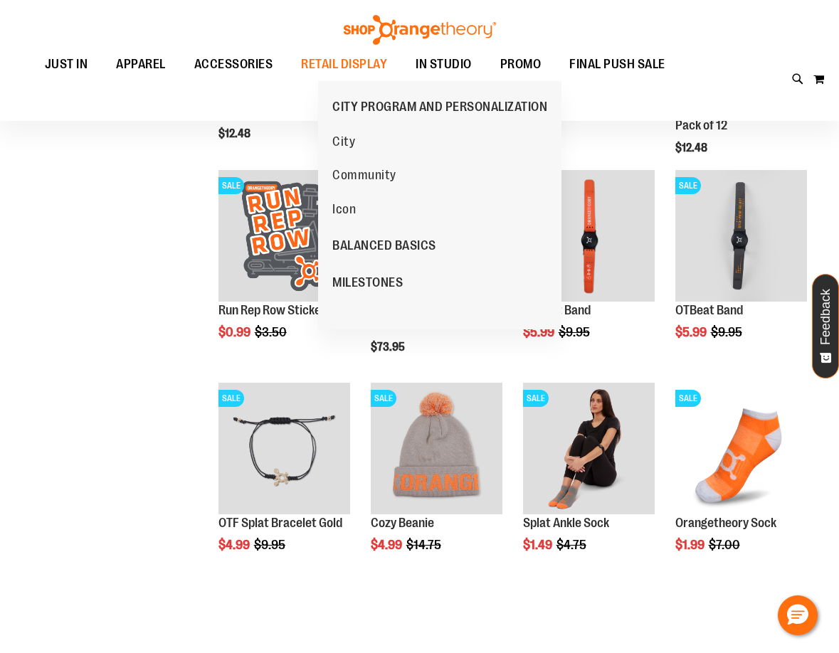
scroll to position [214, 0]
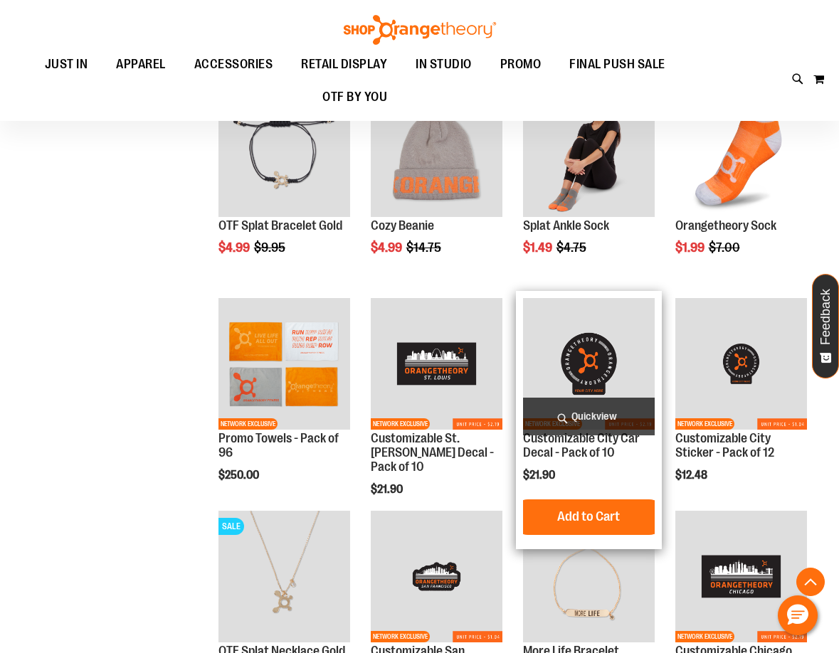
scroll to position [641, 0]
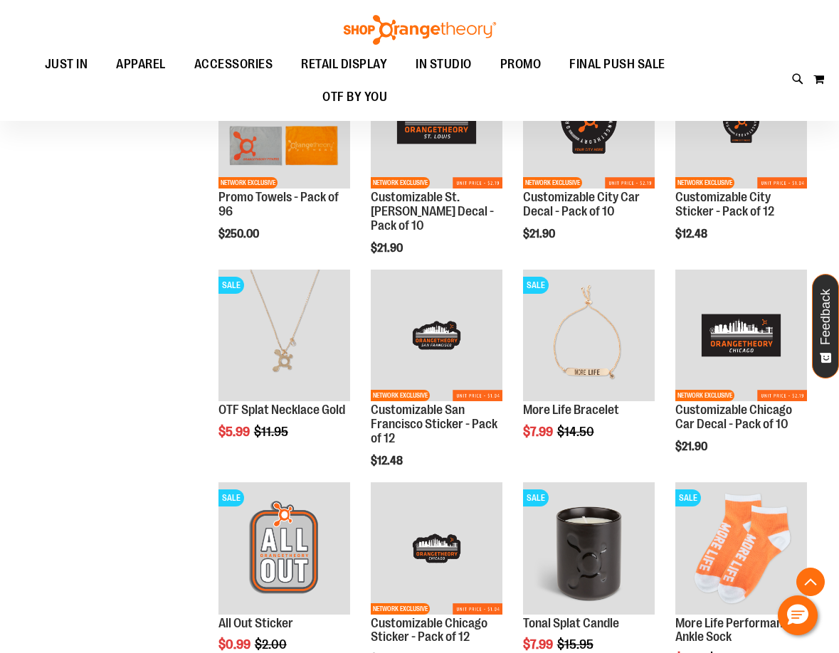
scroll to position [925, 0]
